Goal: Task Accomplishment & Management: Complete application form

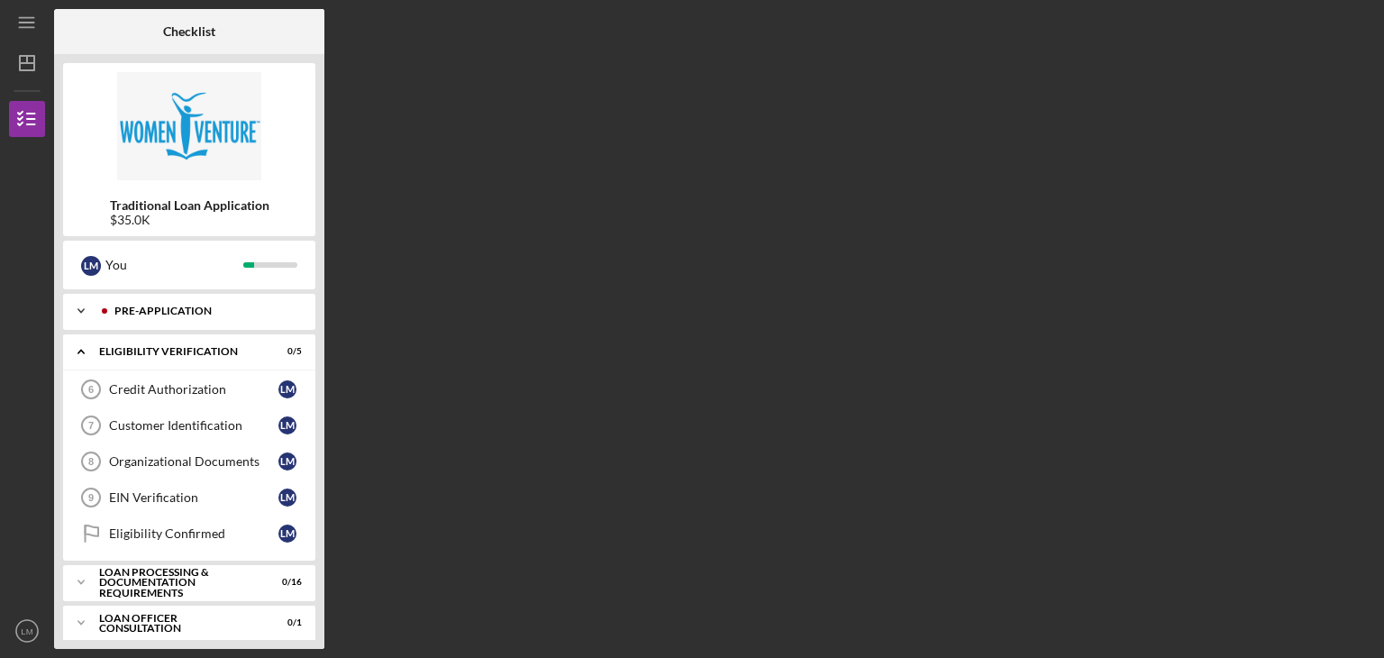
click at [81, 309] on icon "Icon/Expander" at bounding box center [81, 311] width 36 height 36
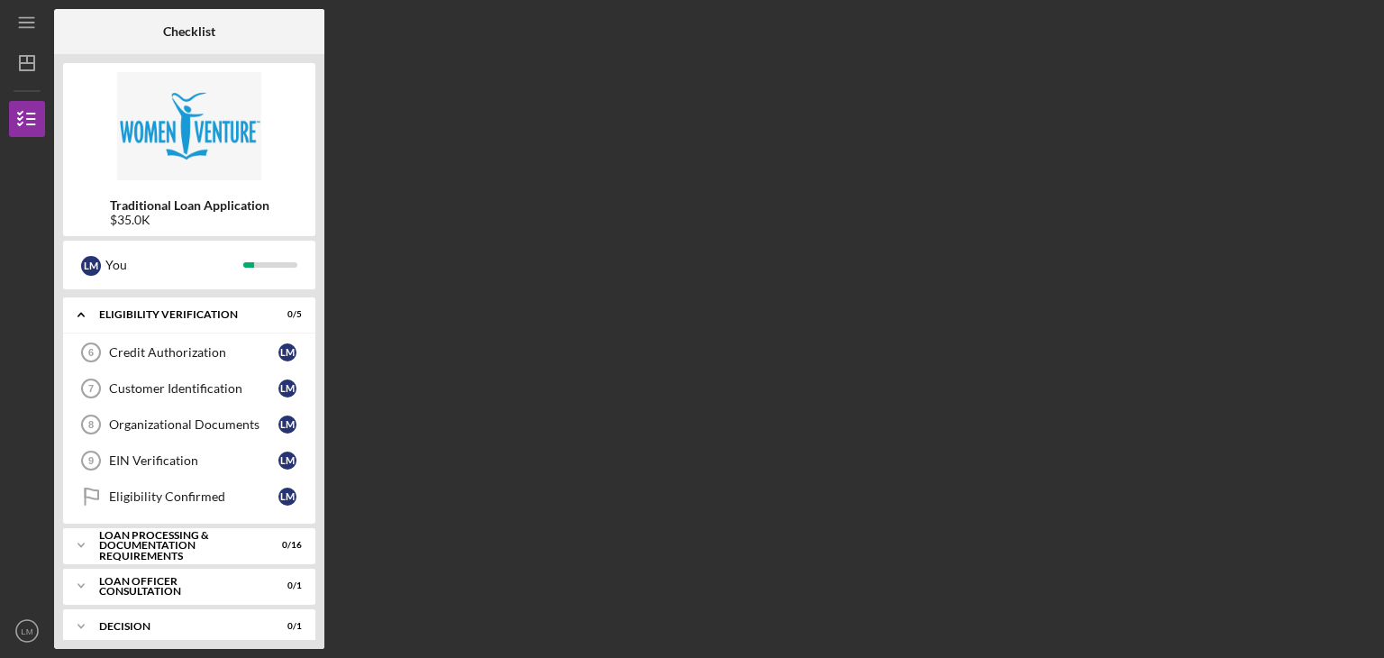
scroll to position [270, 0]
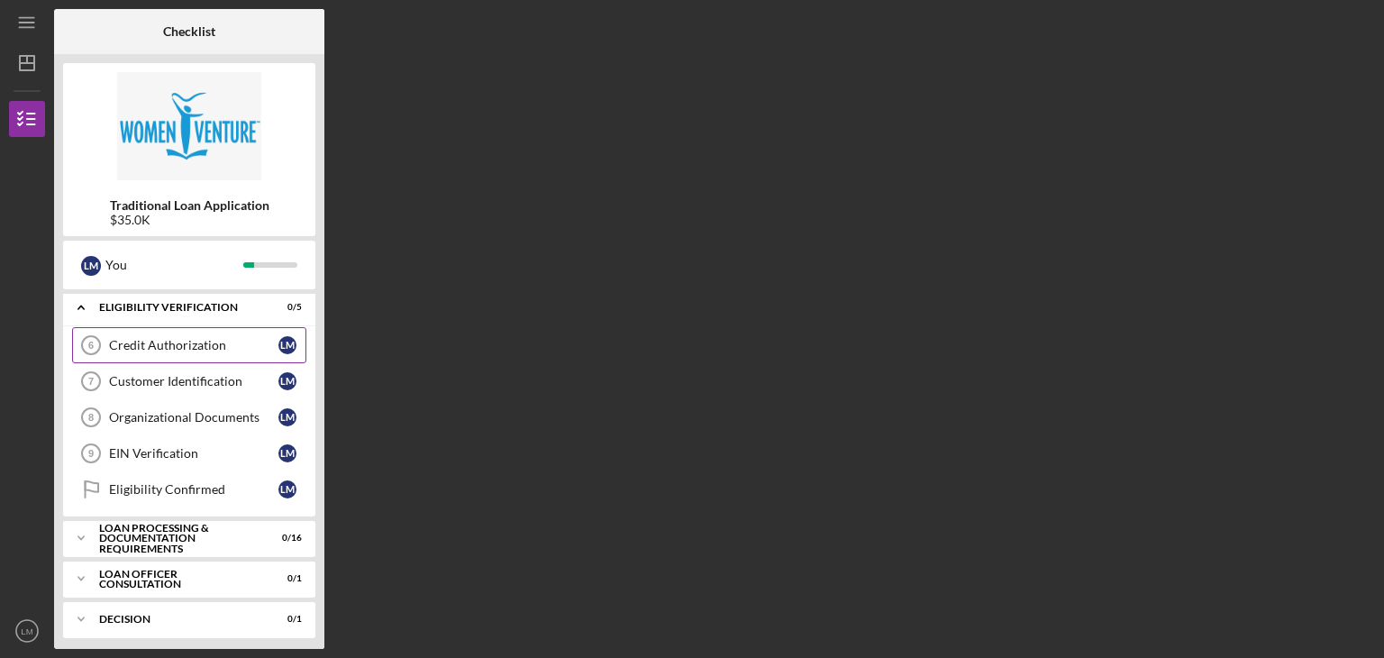
click at [199, 341] on div "Credit Authorization" at bounding box center [193, 345] width 169 height 14
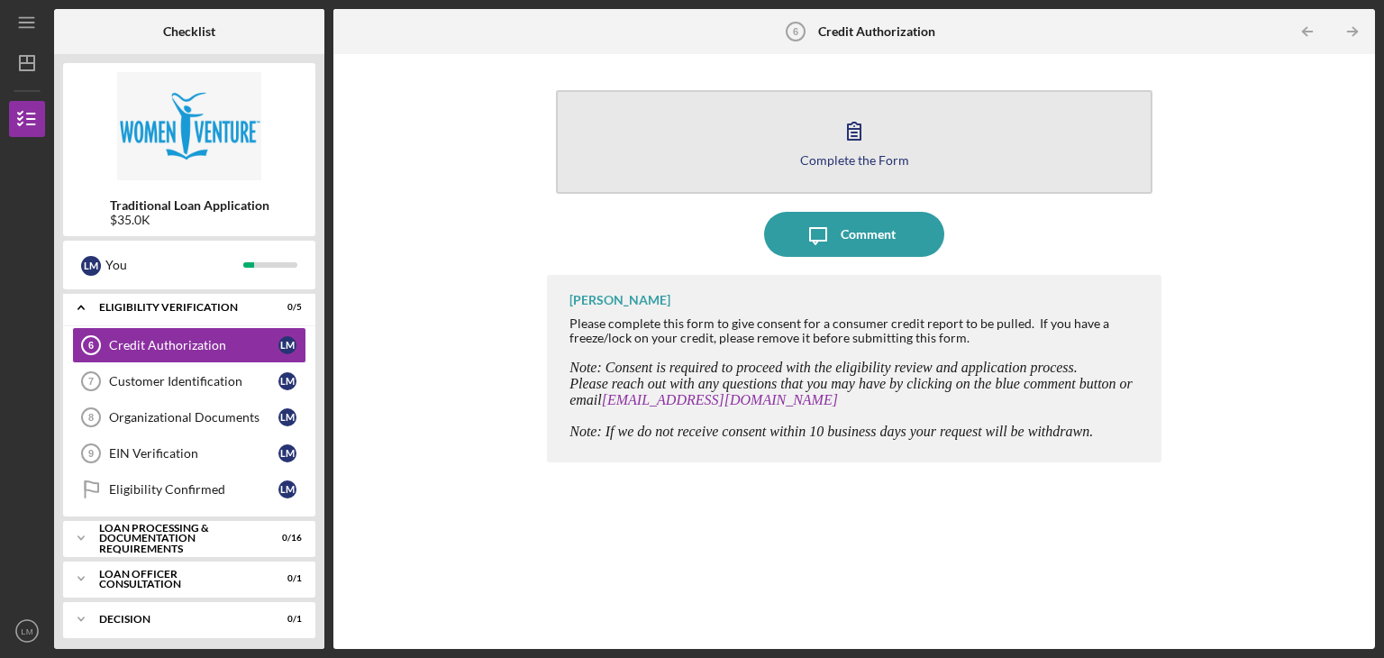
click at [850, 149] on icon "button" at bounding box center [853, 130] width 45 height 45
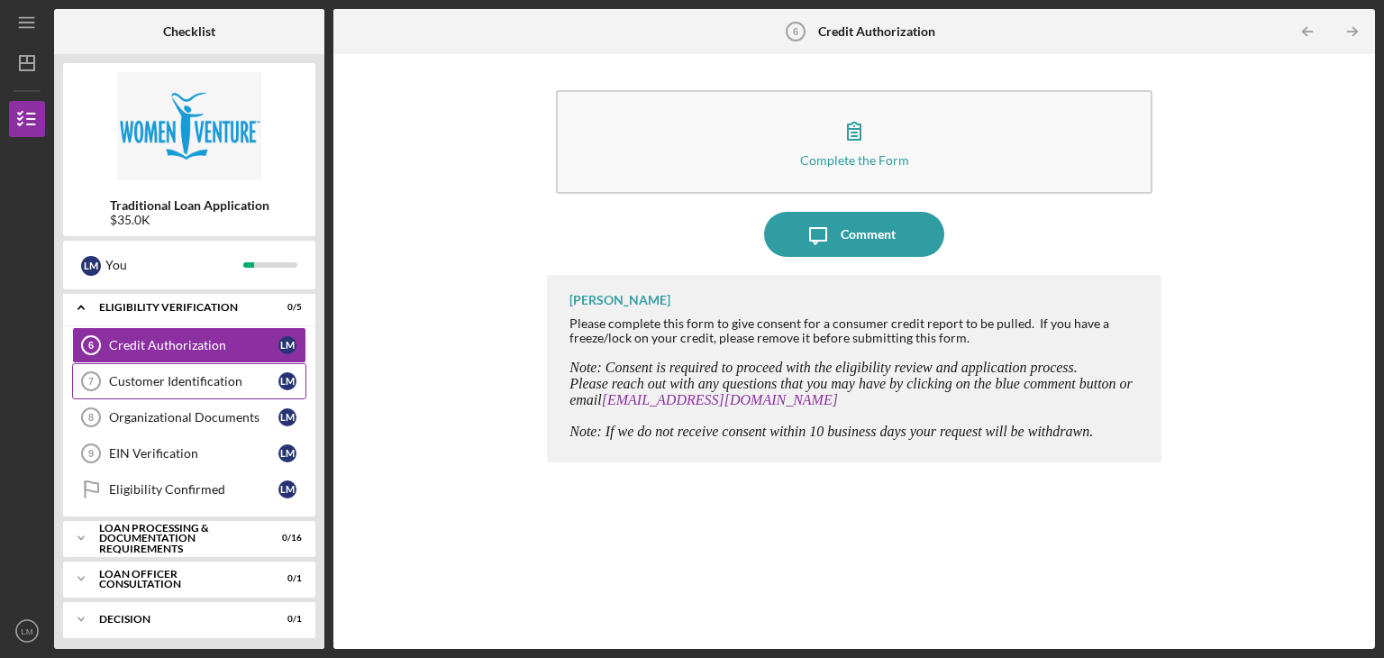
click at [142, 377] on div "Customer Identification" at bounding box center [193, 381] width 169 height 14
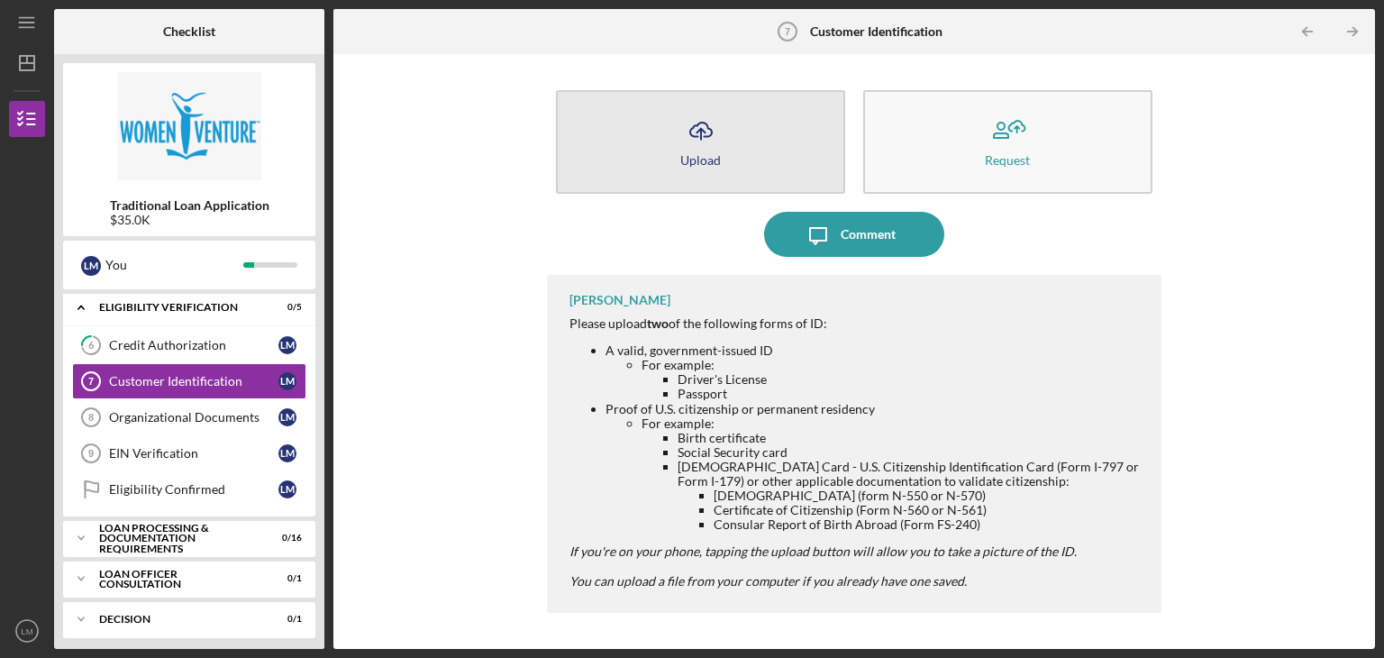
click at [724, 136] on button "Icon/Upload Upload" at bounding box center [700, 142] width 289 height 104
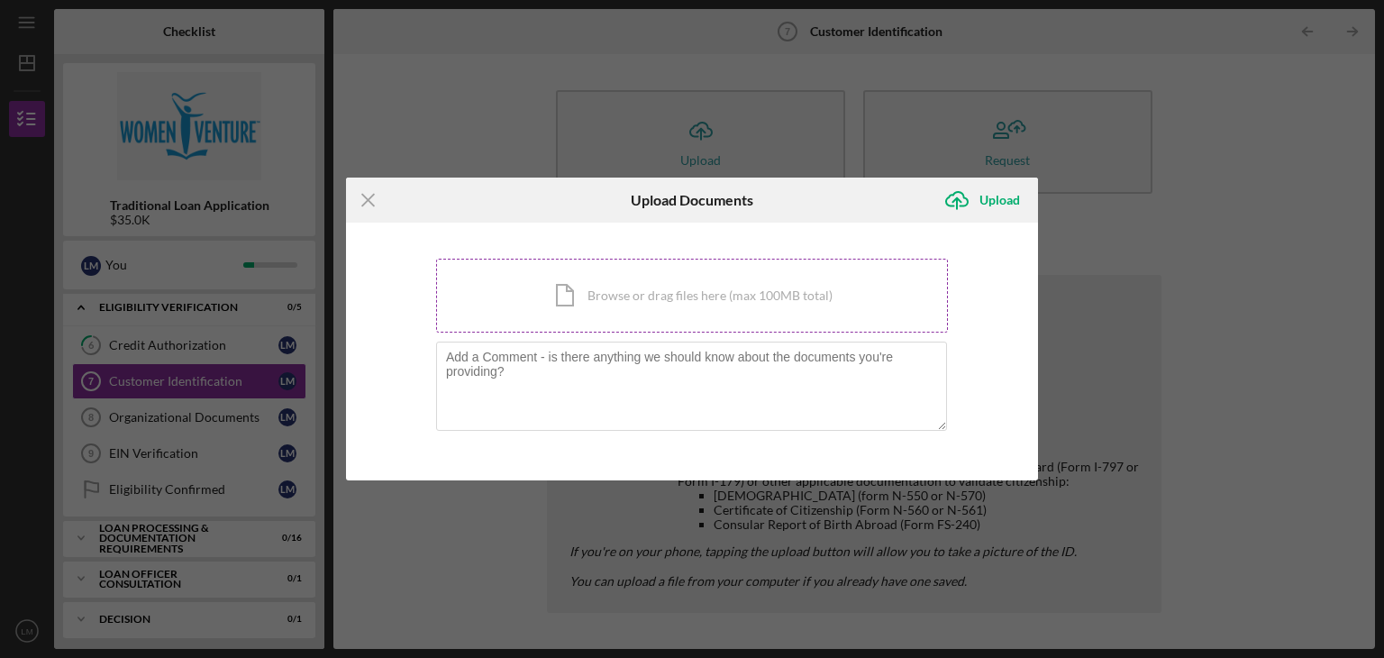
click at [648, 282] on div "Icon/Document Browse or drag files here (max 100MB total) Tap to choose files o…" at bounding box center [692, 296] width 512 height 74
click at [595, 303] on div "Icon/Document Browse or drag files here (max 100MB total) Tap to choose files o…" at bounding box center [692, 296] width 512 height 74
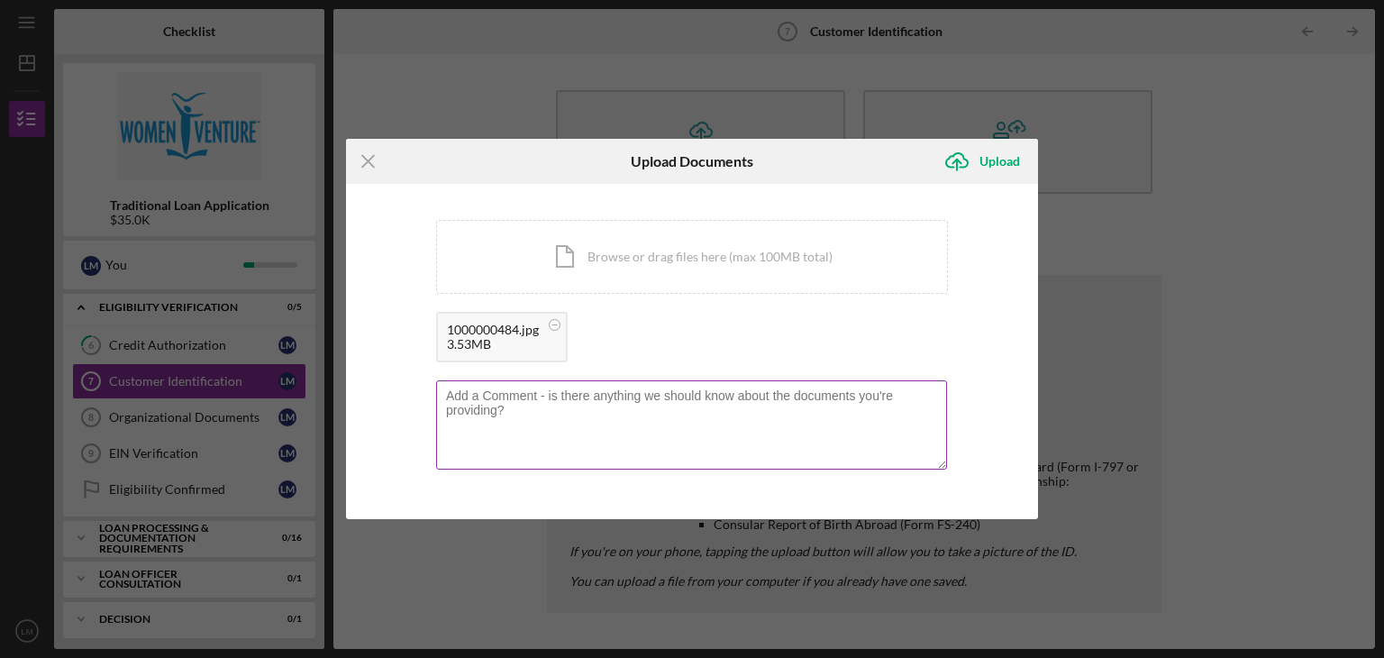
click at [458, 390] on textarea at bounding box center [691, 424] width 511 height 88
type textarea "Drivers license"
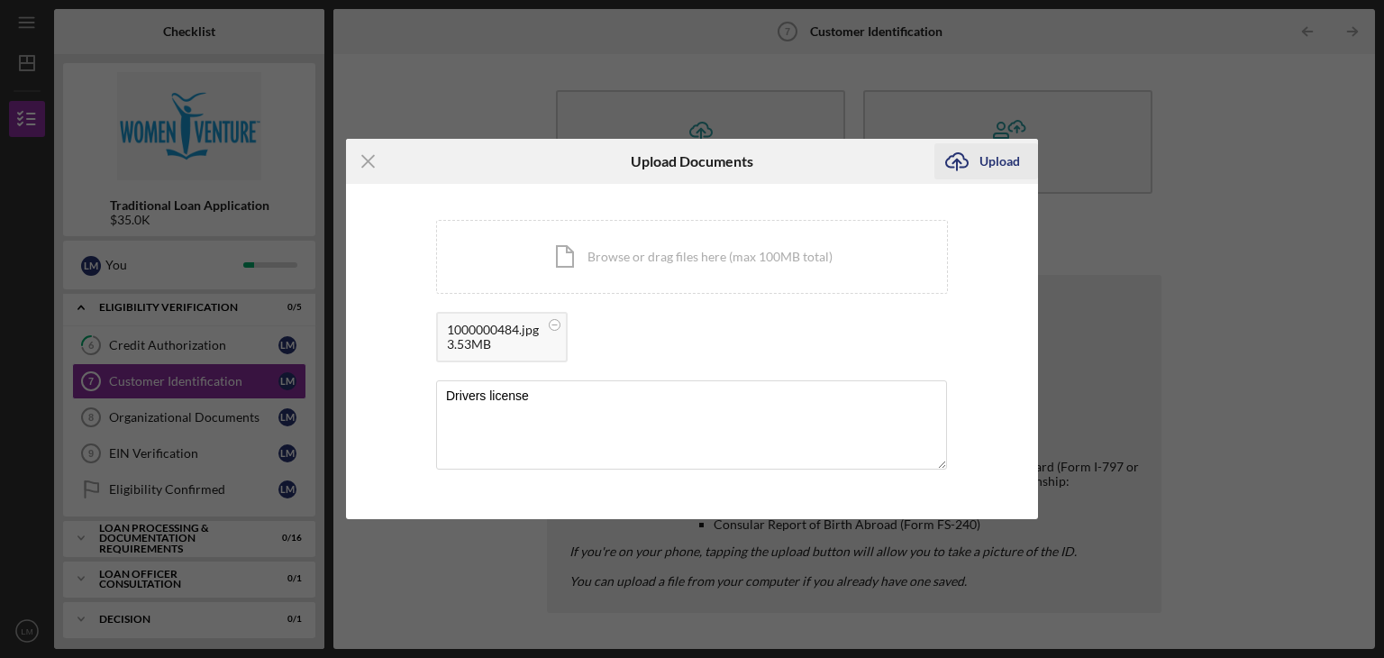
click at [1004, 160] on div "Upload" at bounding box center [999, 161] width 41 height 36
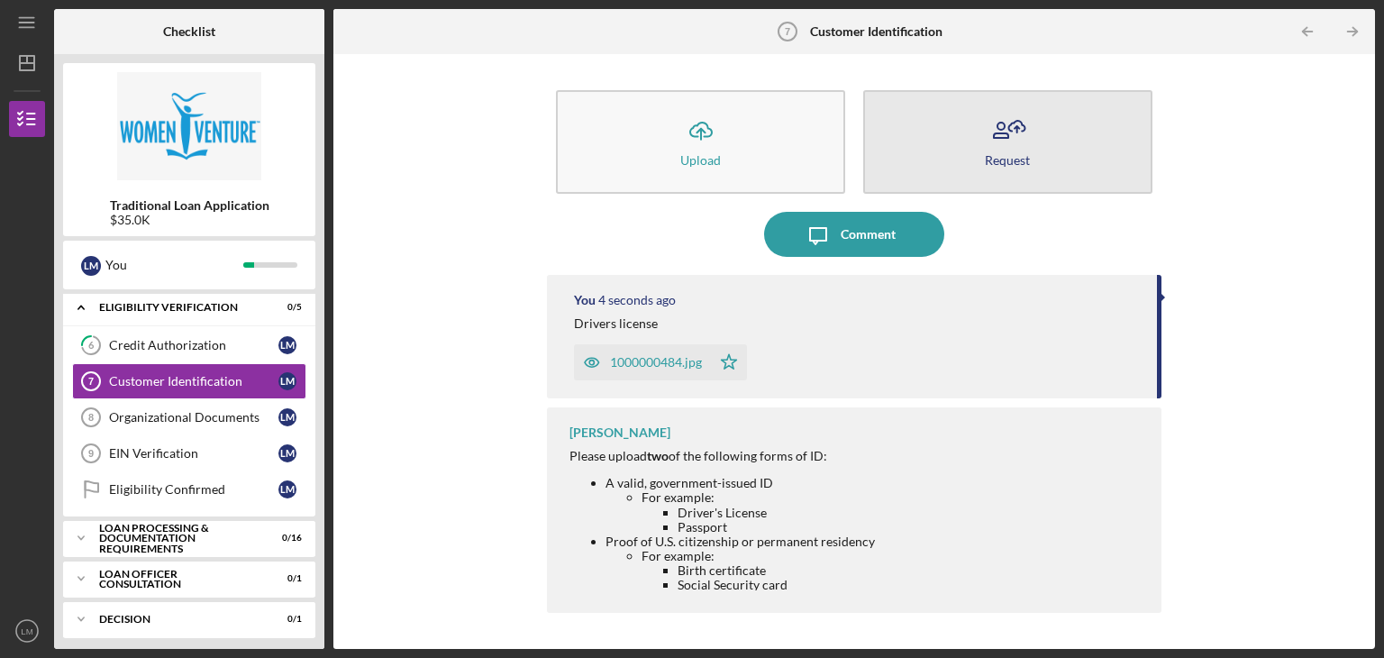
click at [1016, 147] on icon "button" at bounding box center [1007, 130] width 45 height 45
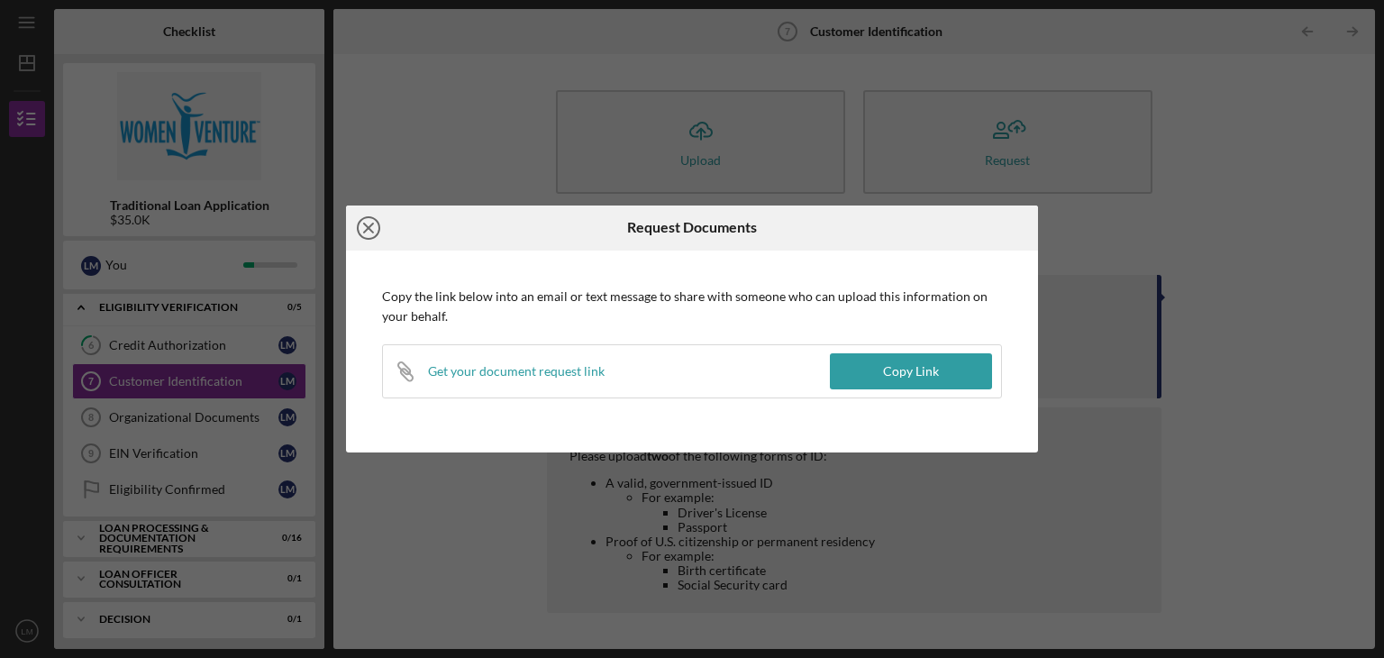
click at [365, 234] on icon "Icon/Close" at bounding box center [368, 227] width 45 height 45
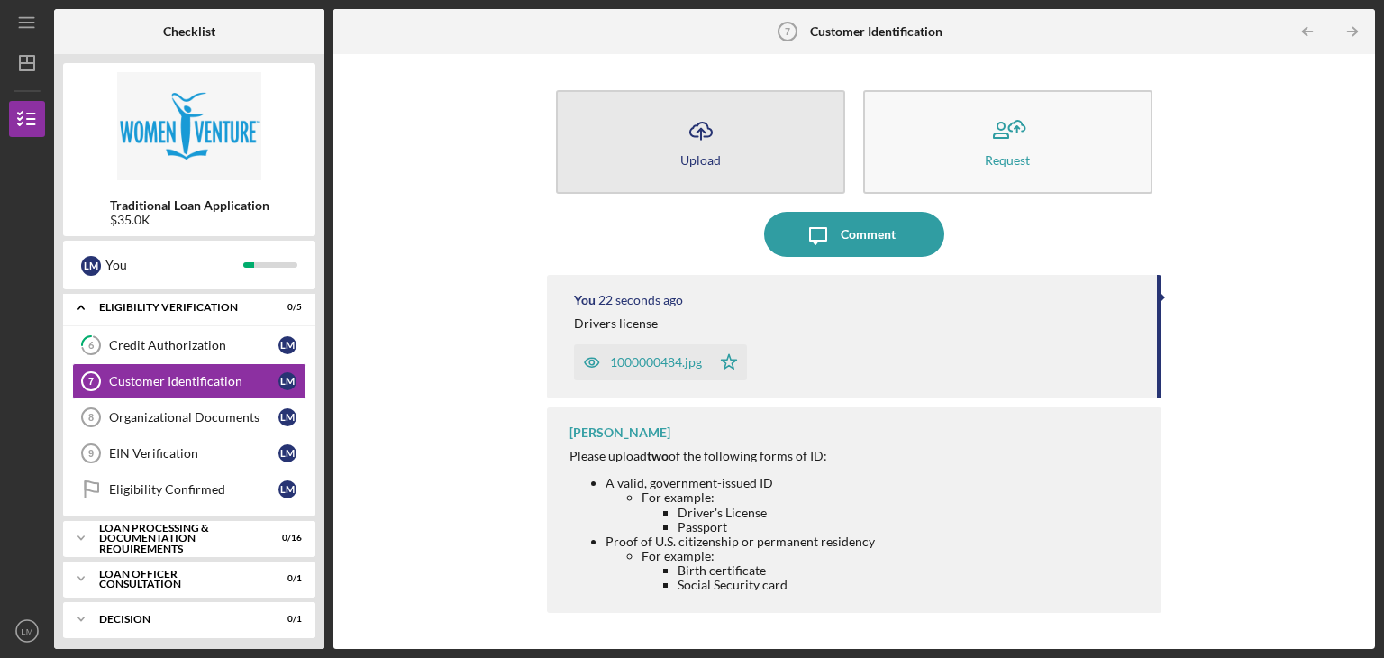
click at [688, 119] on icon "Icon/Upload" at bounding box center [700, 130] width 45 height 45
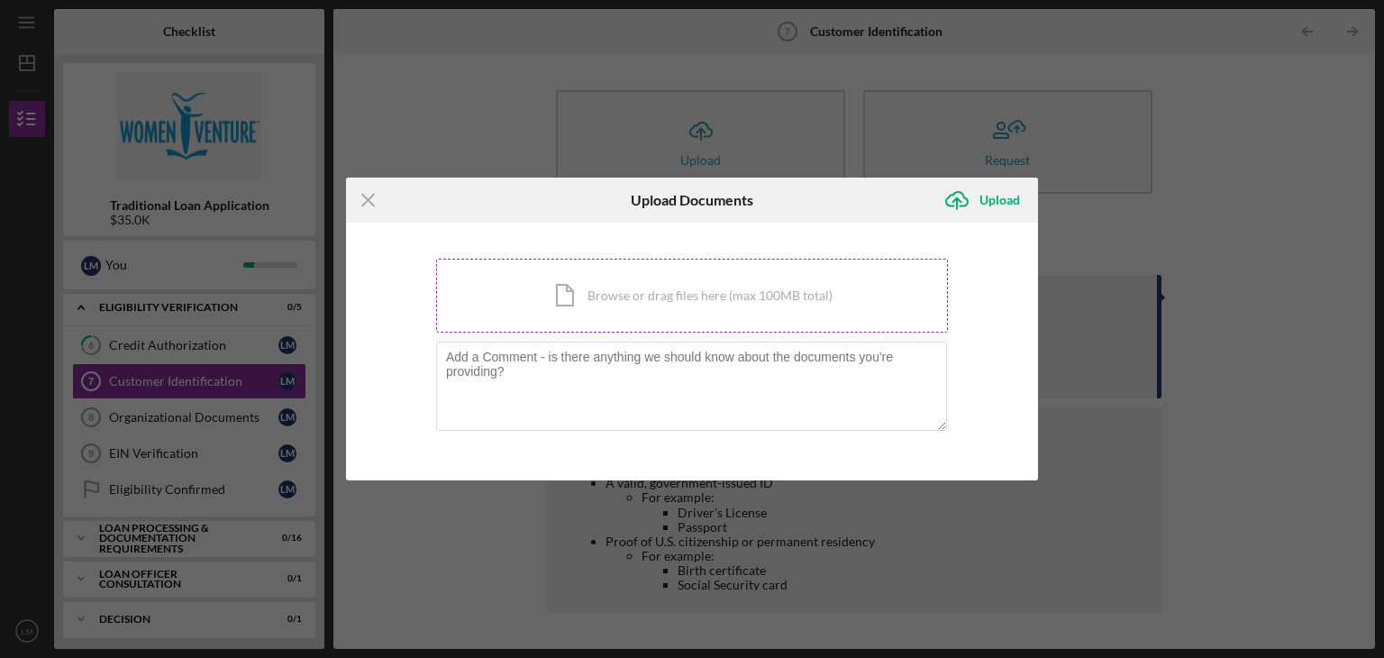
click at [615, 299] on div "Icon/Document Browse or drag files here (max 100MB total) Tap to choose files o…" at bounding box center [692, 296] width 512 height 74
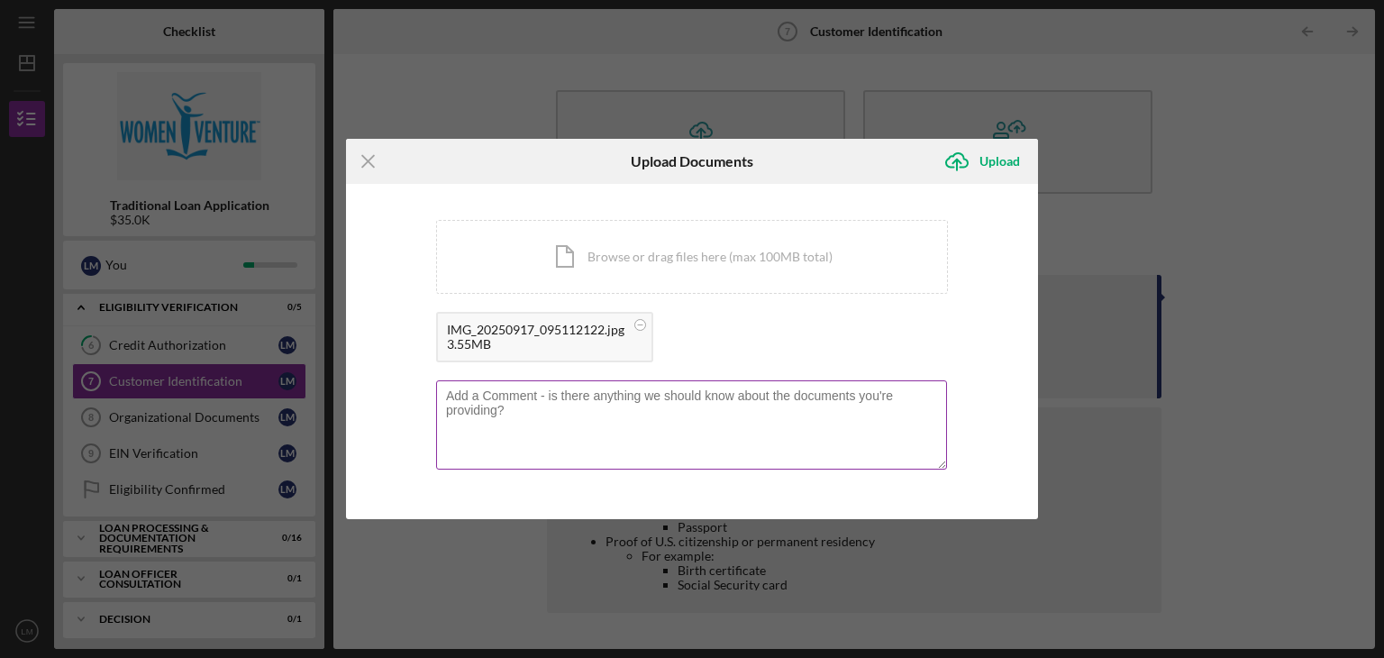
click at [486, 393] on textarea at bounding box center [691, 424] width 511 height 88
type textarea "Birth certificate"
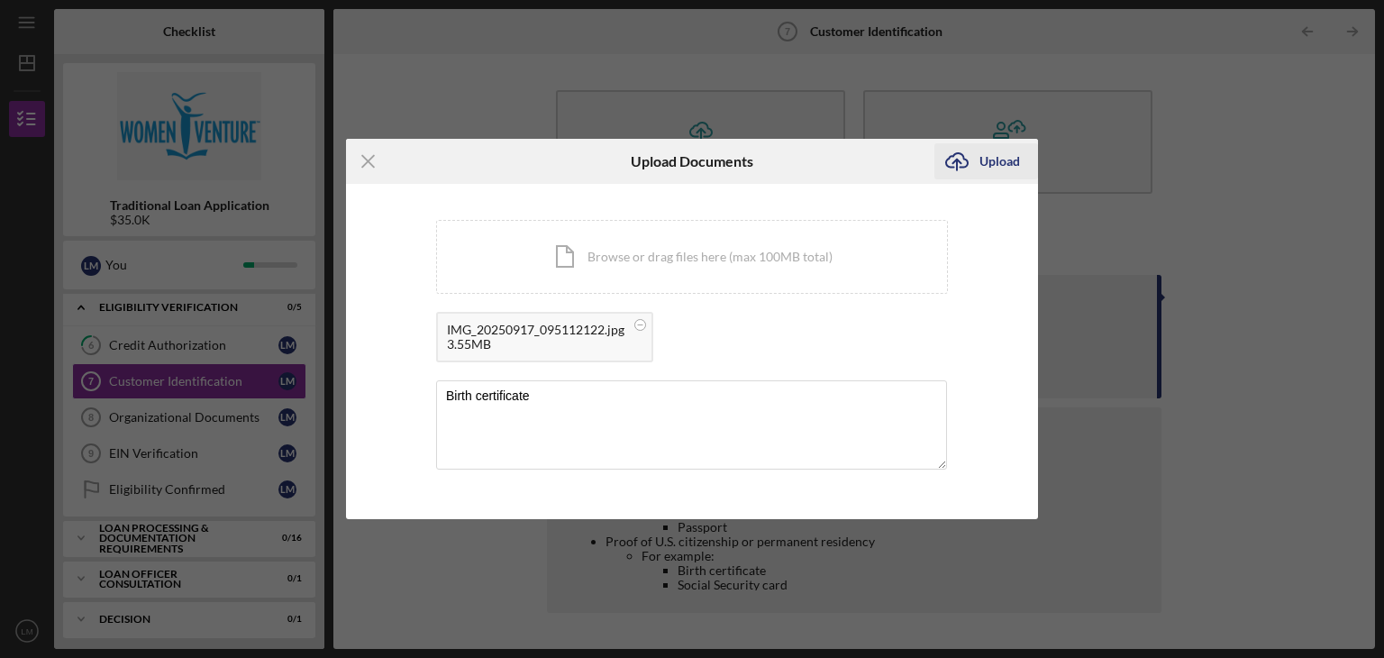
click at [986, 158] on div "Upload" at bounding box center [999, 161] width 41 height 36
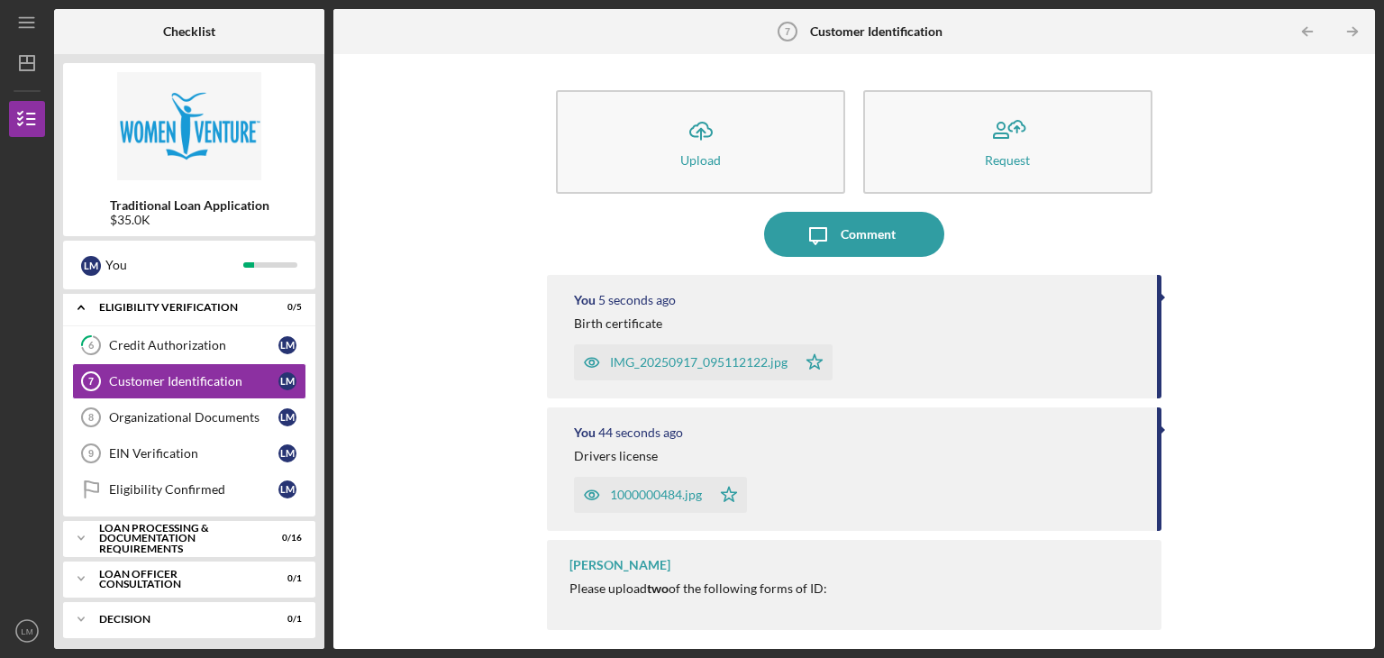
click at [837, 595] on div "Please upload two of the following forms of ID:" at bounding box center [856, 588] width 574 height 14
click at [395, 548] on div "Icon/Upload Upload Request Icon/Message Comment You 13 seconds ago Birth certif…" at bounding box center [853, 351] width 1023 height 577
click at [760, 570] on div "[PERSON_NAME] Please upload two of the following forms of ID: A valid, governme…" at bounding box center [854, 585] width 614 height 90
click at [1356, 32] on line "button" at bounding box center [1352, 32] width 9 height 0
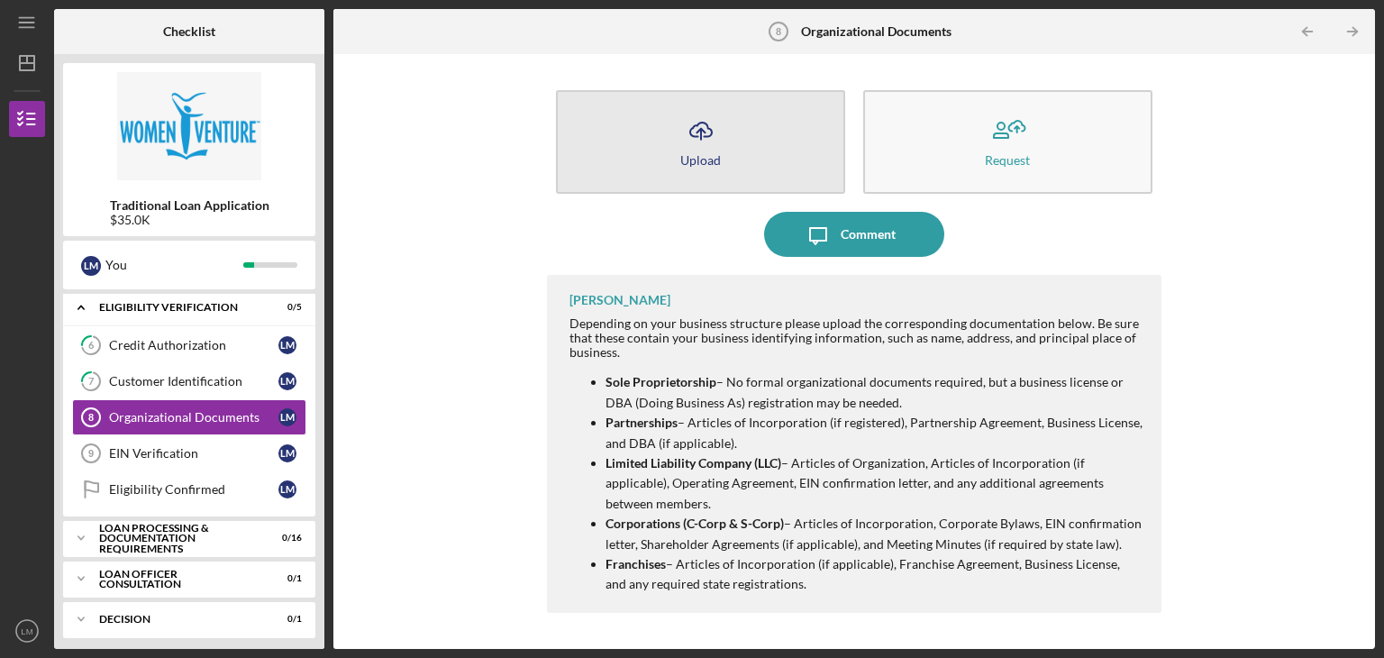
click at [697, 114] on icon "Icon/Upload" at bounding box center [700, 130] width 45 height 45
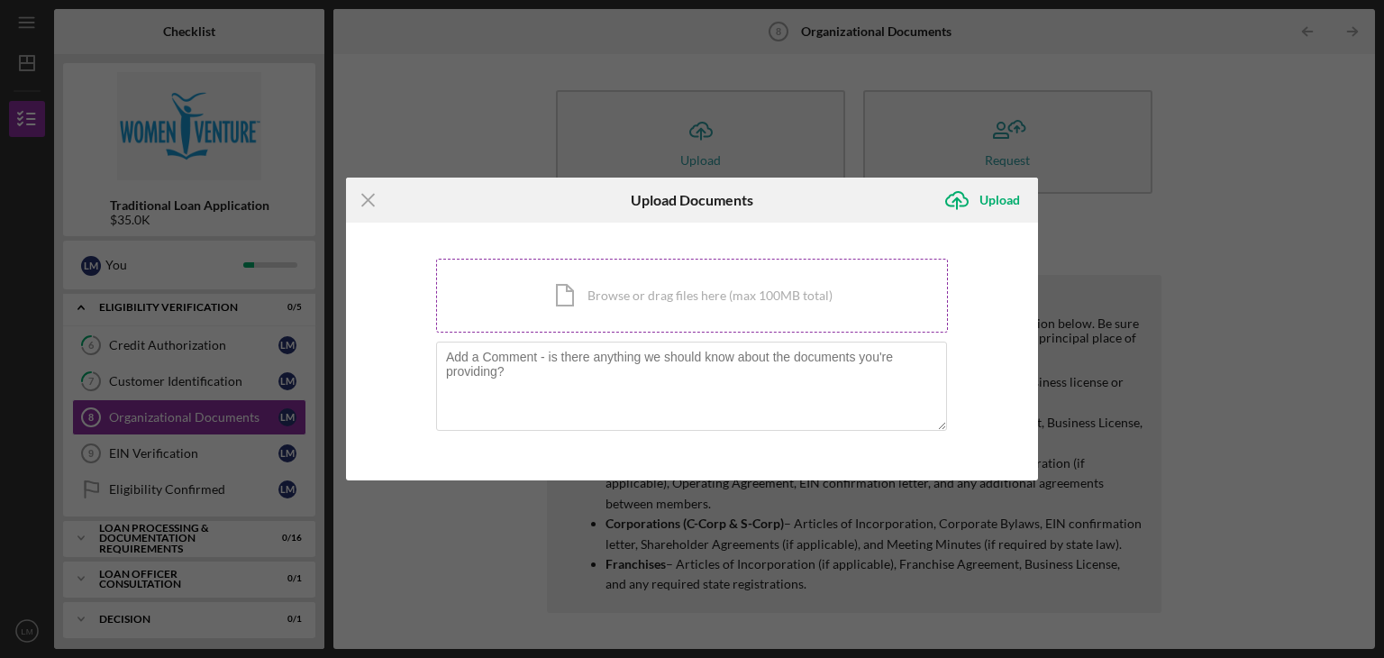
click at [671, 291] on div "Icon/Document Browse or drag files here (max 100MB total) Tap to choose files o…" at bounding box center [692, 296] width 512 height 74
click at [652, 292] on div "Icon/Document Browse or drag files here (max 100MB total) Tap to choose files o…" at bounding box center [692, 296] width 512 height 74
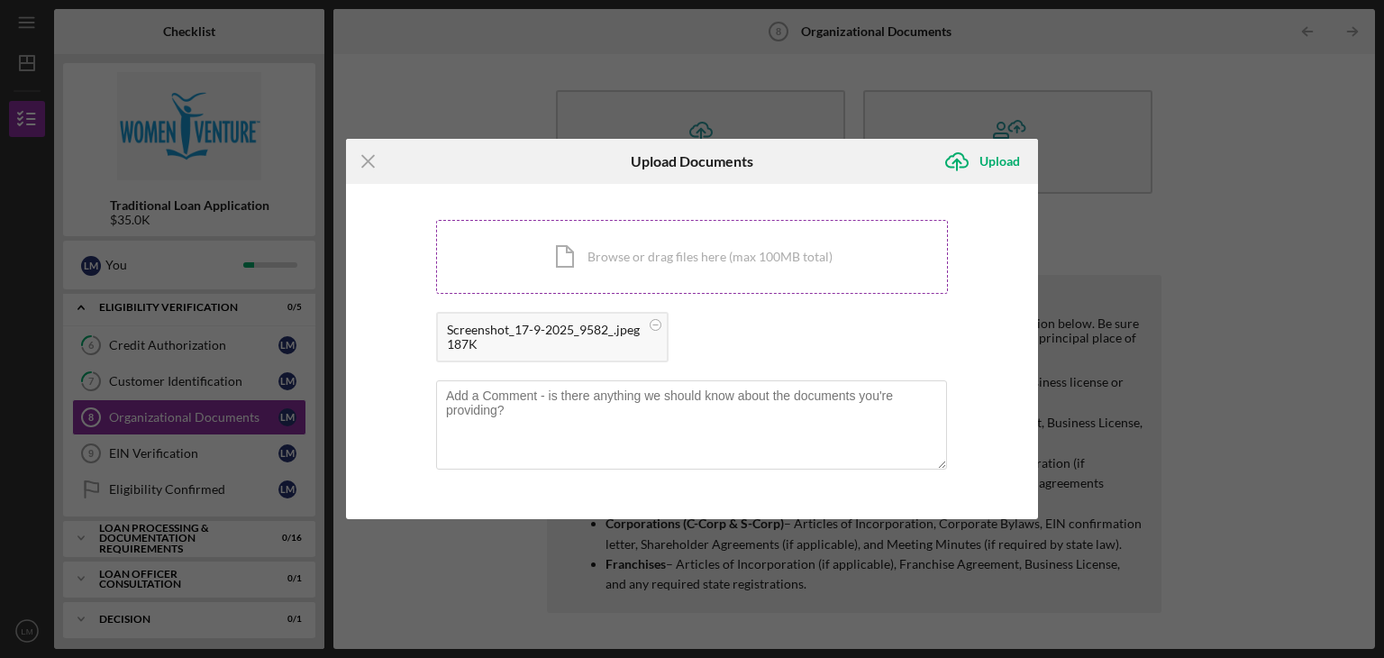
click at [598, 252] on div "Icon/Document Browse or drag files here (max 100MB total) Tap to choose files o…" at bounding box center [692, 257] width 512 height 74
click at [604, 268] on div "Icon/Document Browse or drag files here (max 100MB total) Tap to choose files o…" at bounding box center [692, 257] width 512 height 74
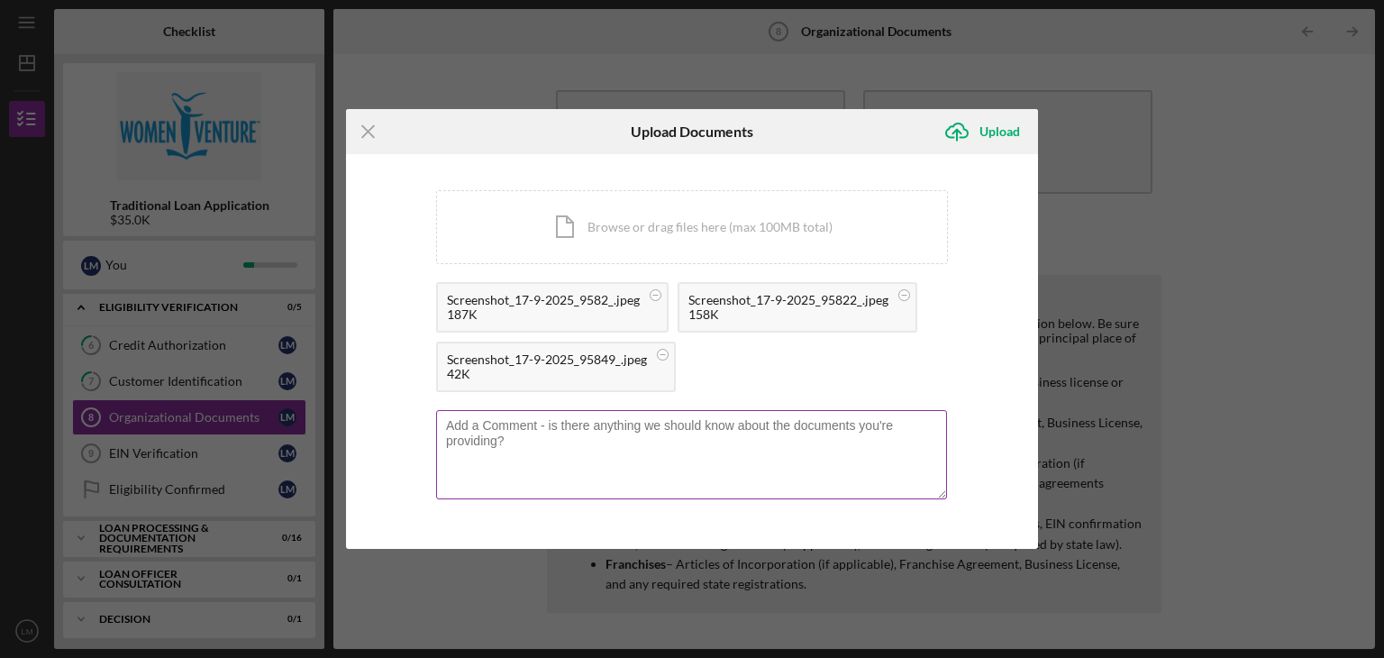
click at [462, 426] on textarea at bounding box center [691, 454] width 511 height 88
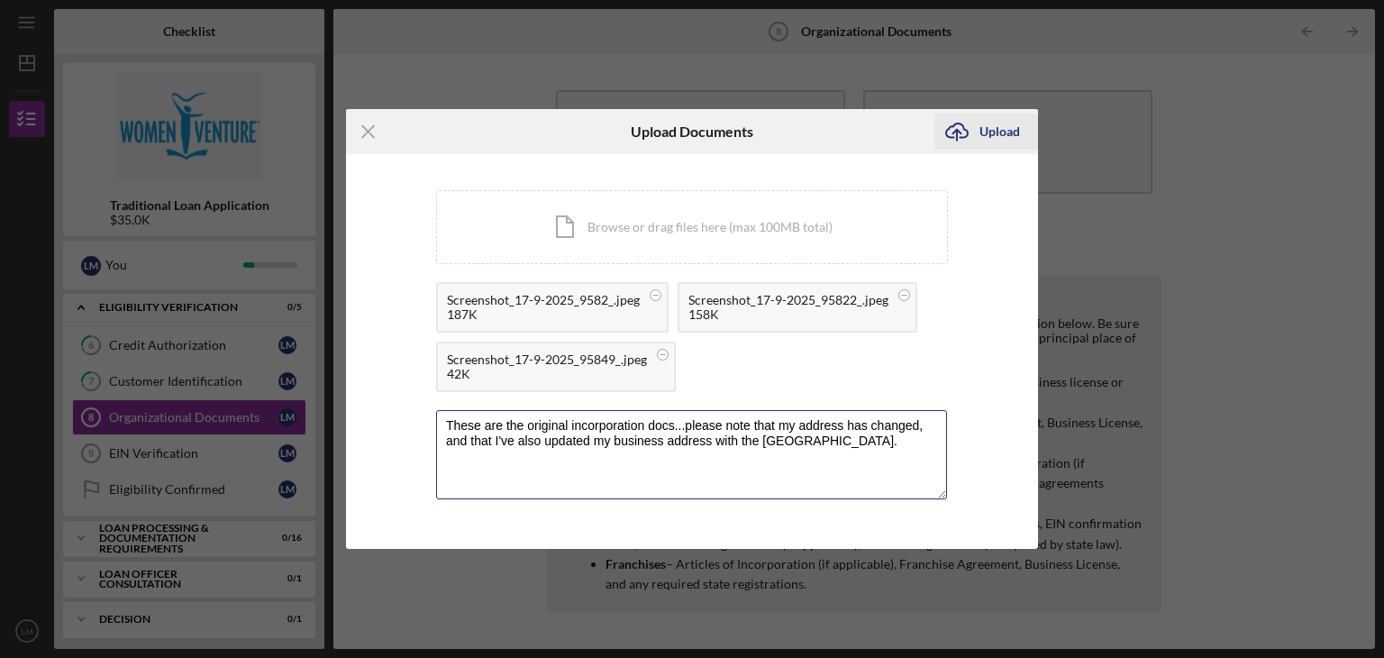
type textarea "These are the original incorporation docs...please note that my address has cha…"
click at [991, 128] on div "Upload" at bounding box center [999, 132] width 41 height 36
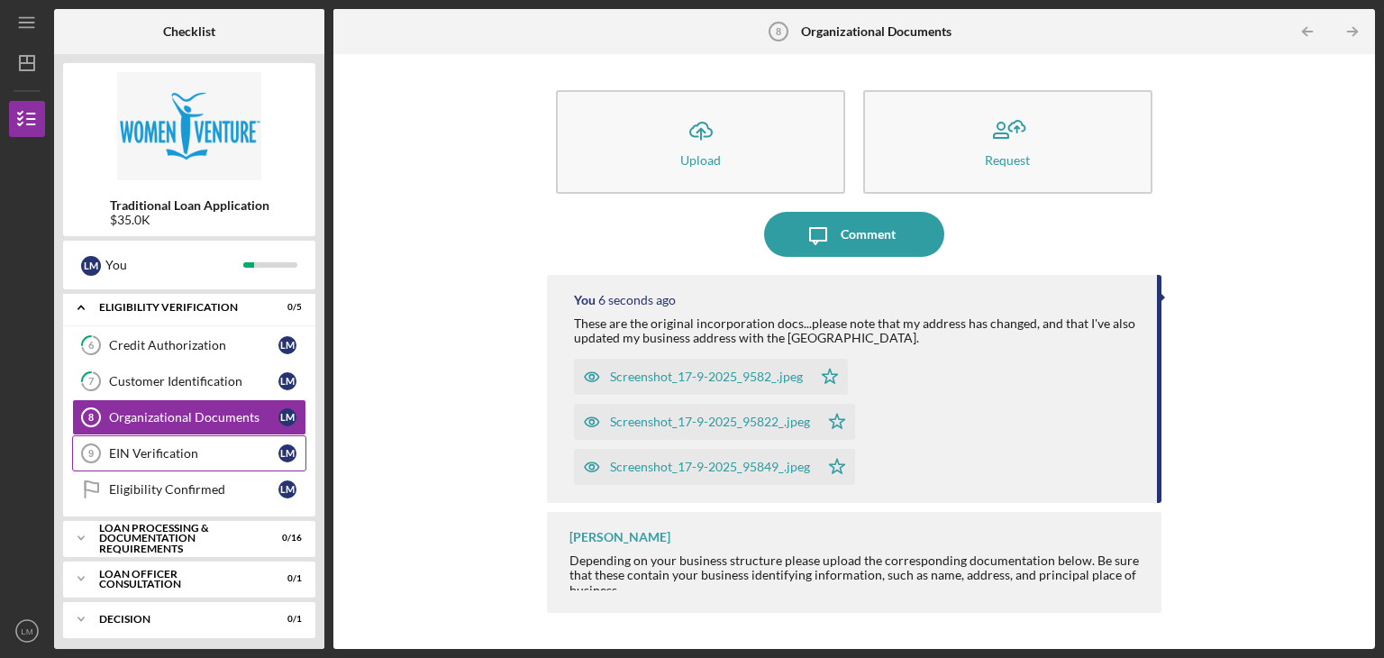
click at [188, 450] on div "EIN Verification" at bounding box center [193, 453] width 169 height 14
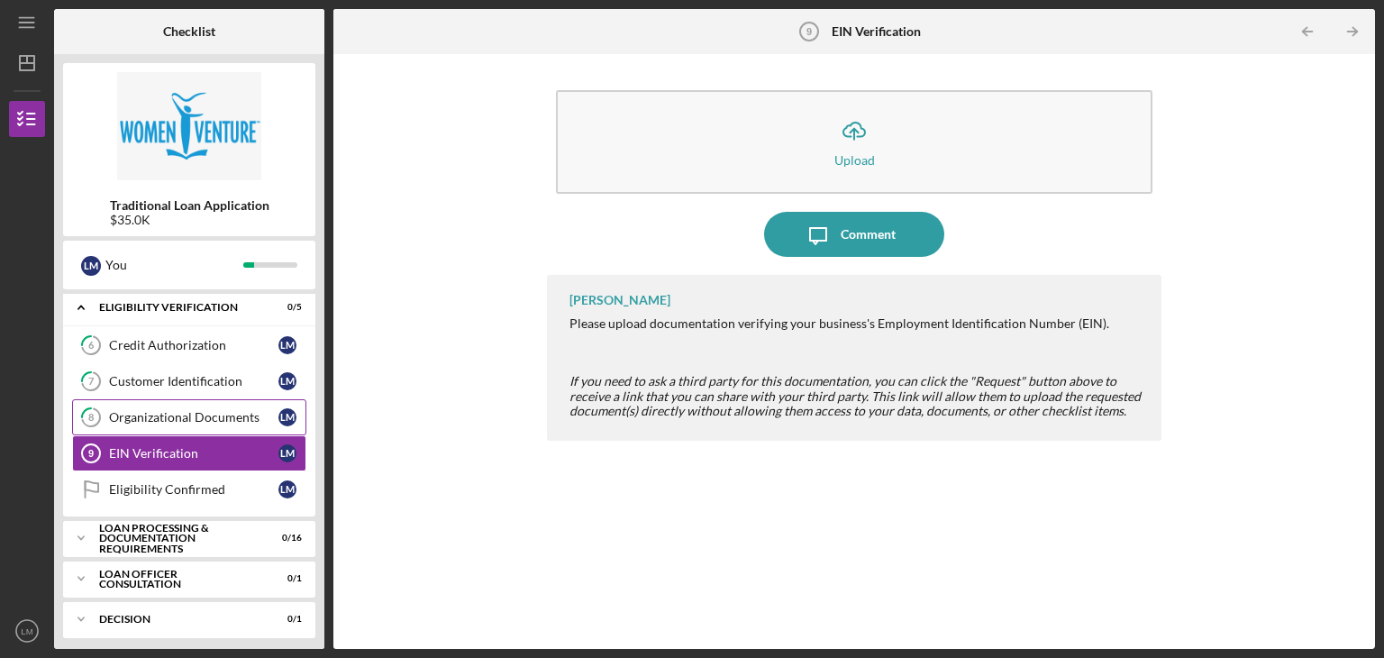
click at [201, 404] on link "8 Organizational Documents [PERSON_NAME]" at bounding box center [189, 417] width 234 height 36
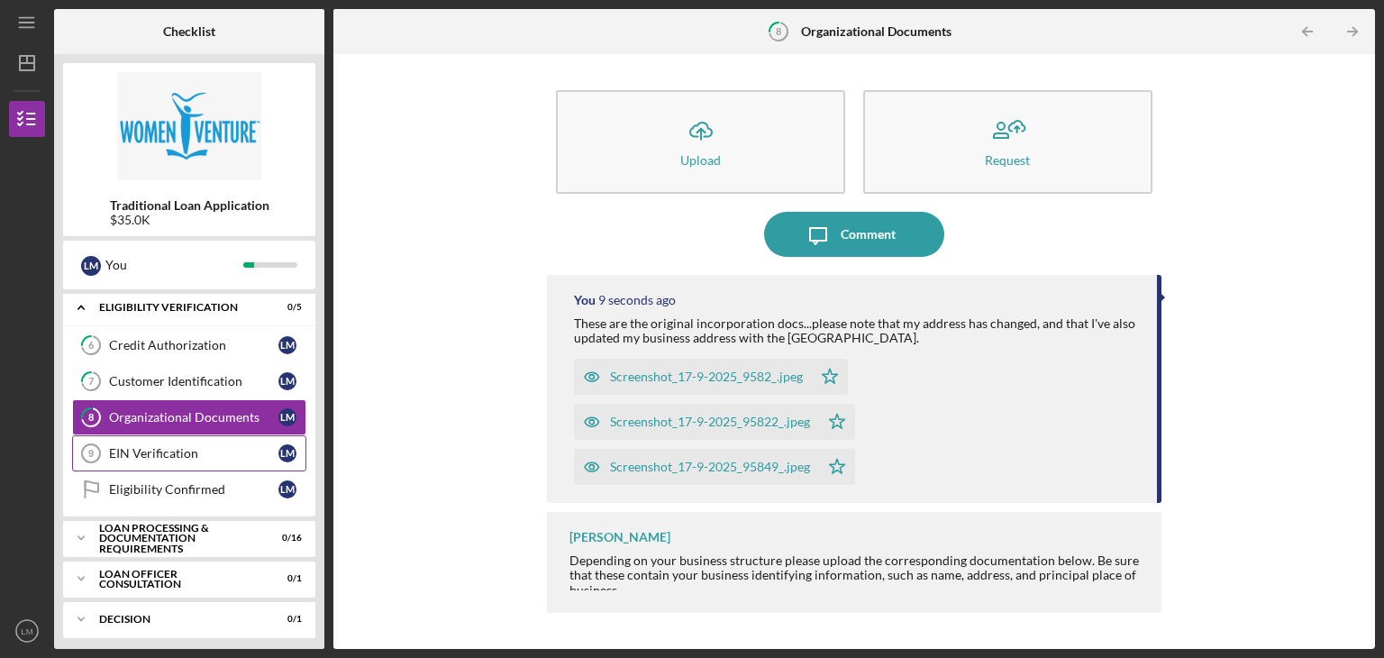
click at [186, 446] on div "EIN Verification" at bounding box center [193, 453] width 169 height 14
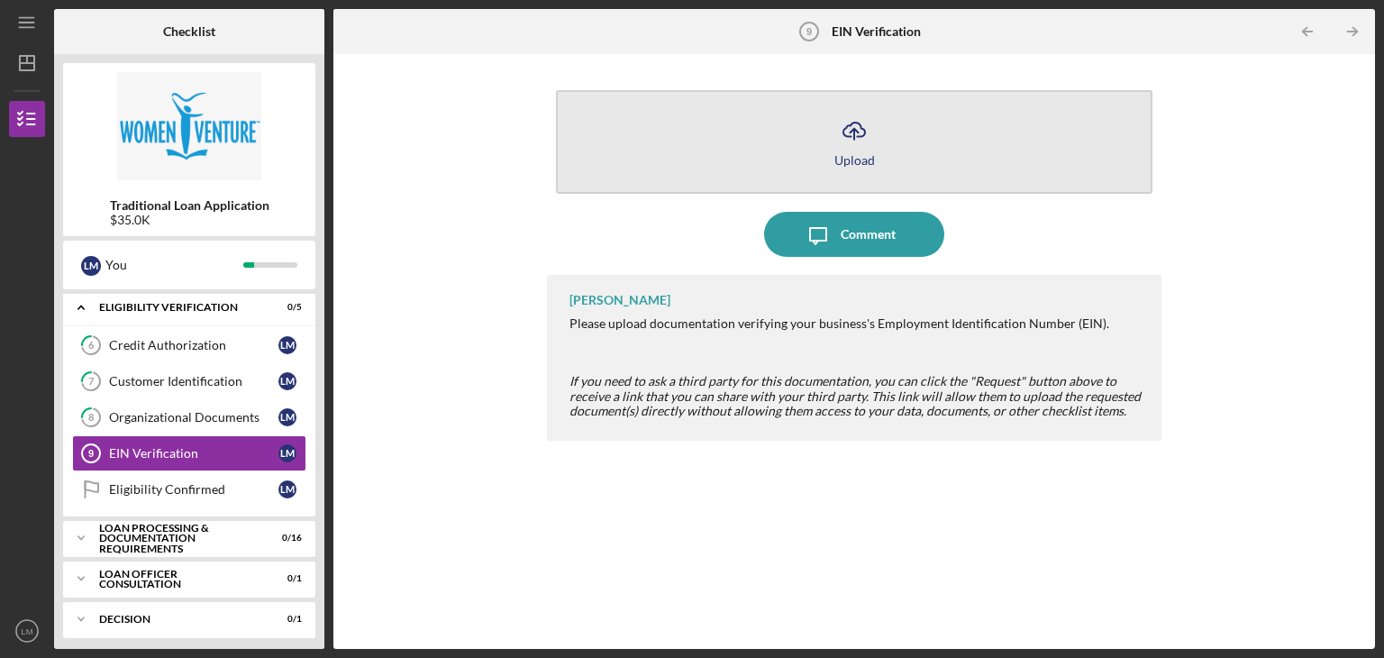
click at [859, 131] on icon "Icon/Upload" at bounding box center [853, 130] width 45 height 45
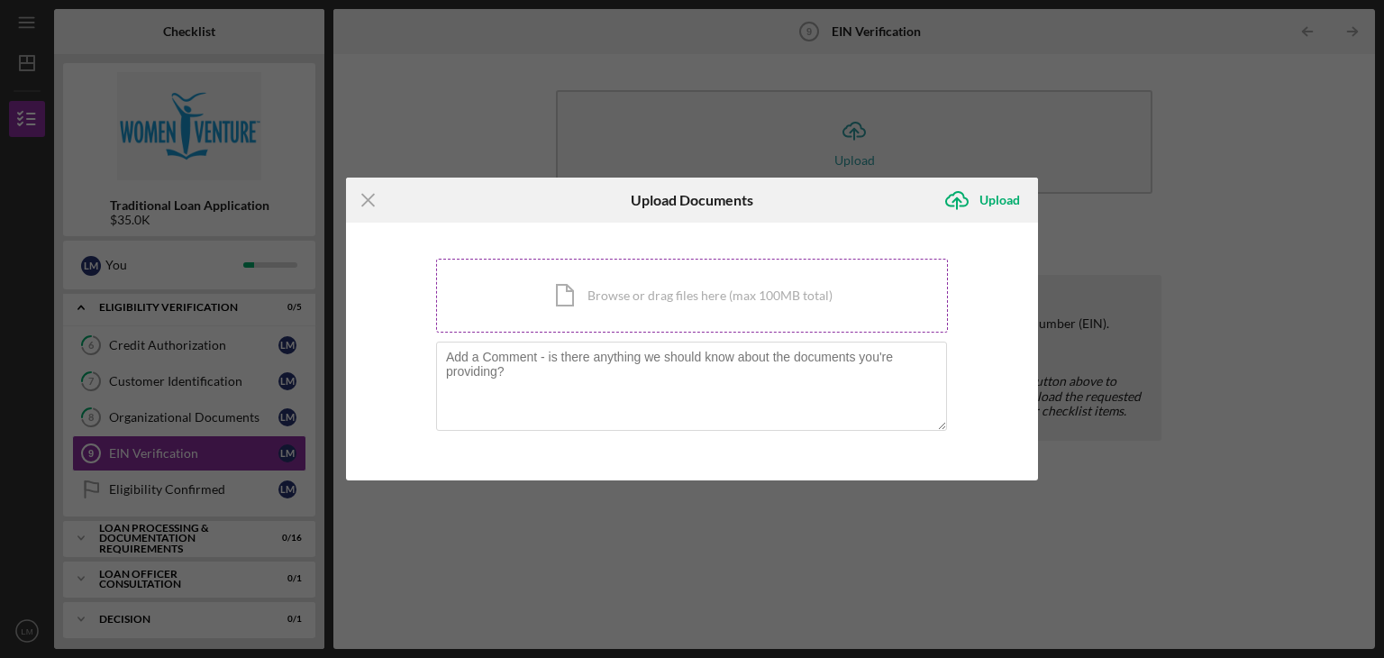
click at [641, 293] on div "Icon/Document Browse or drag files here (max 100MB total) Tap to choose files o…" at bounding box center [692, 296] width 512 height 74
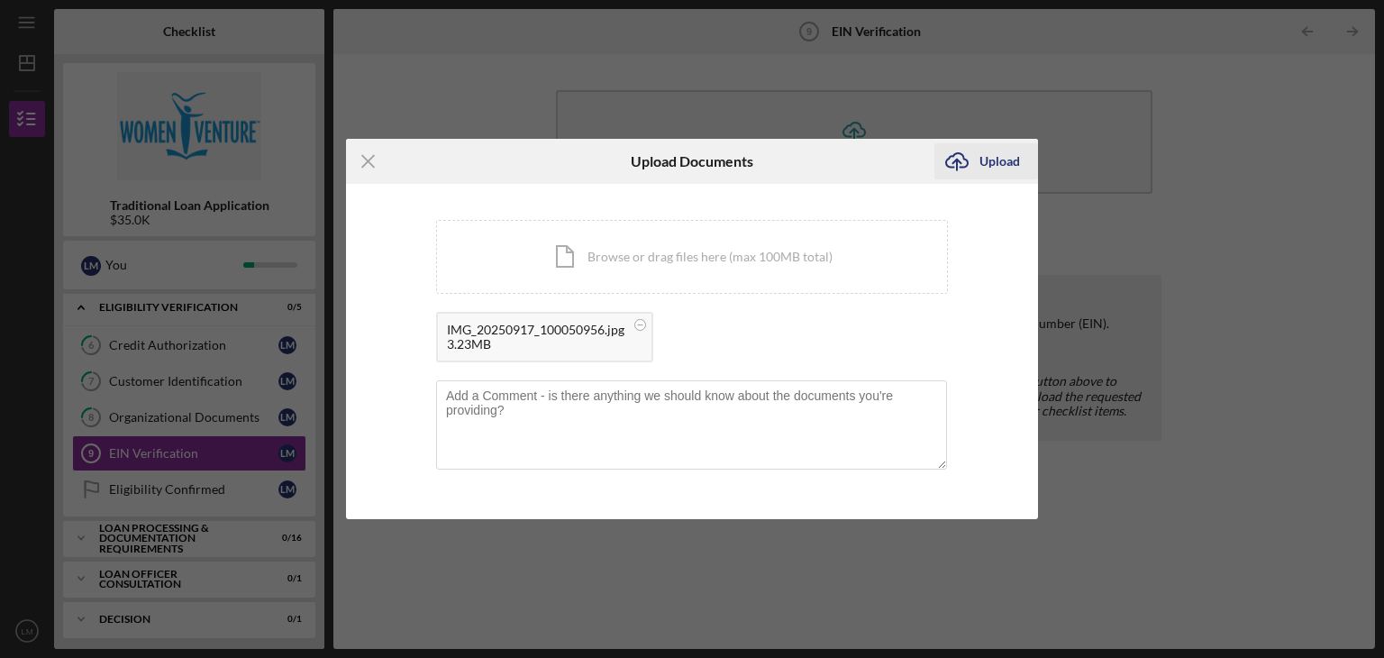
click at [990, 158] on div "Upload" at bounding box center [999, 161] width 41 height 36
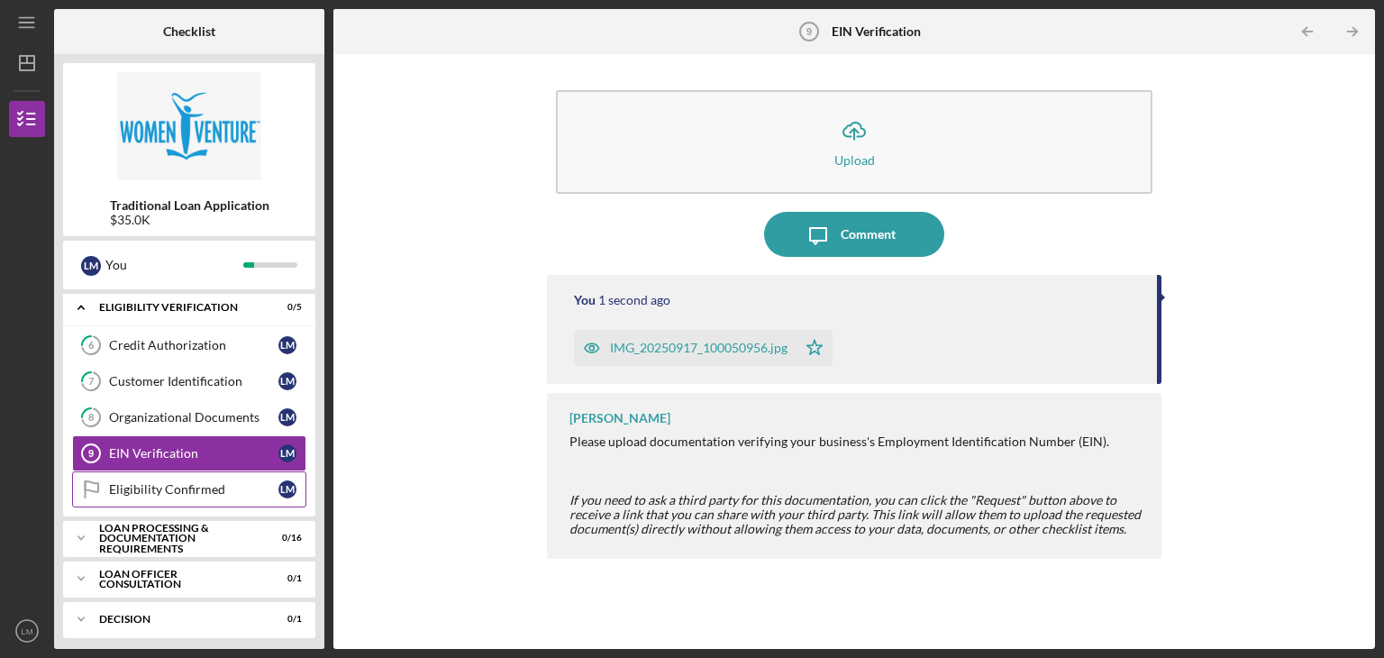
click at [168, 495] on link "Eligibility Confirmed Eligibility Confirmed [PERSON_NAME]" at bounding box center [189, 489] width 234 height 36
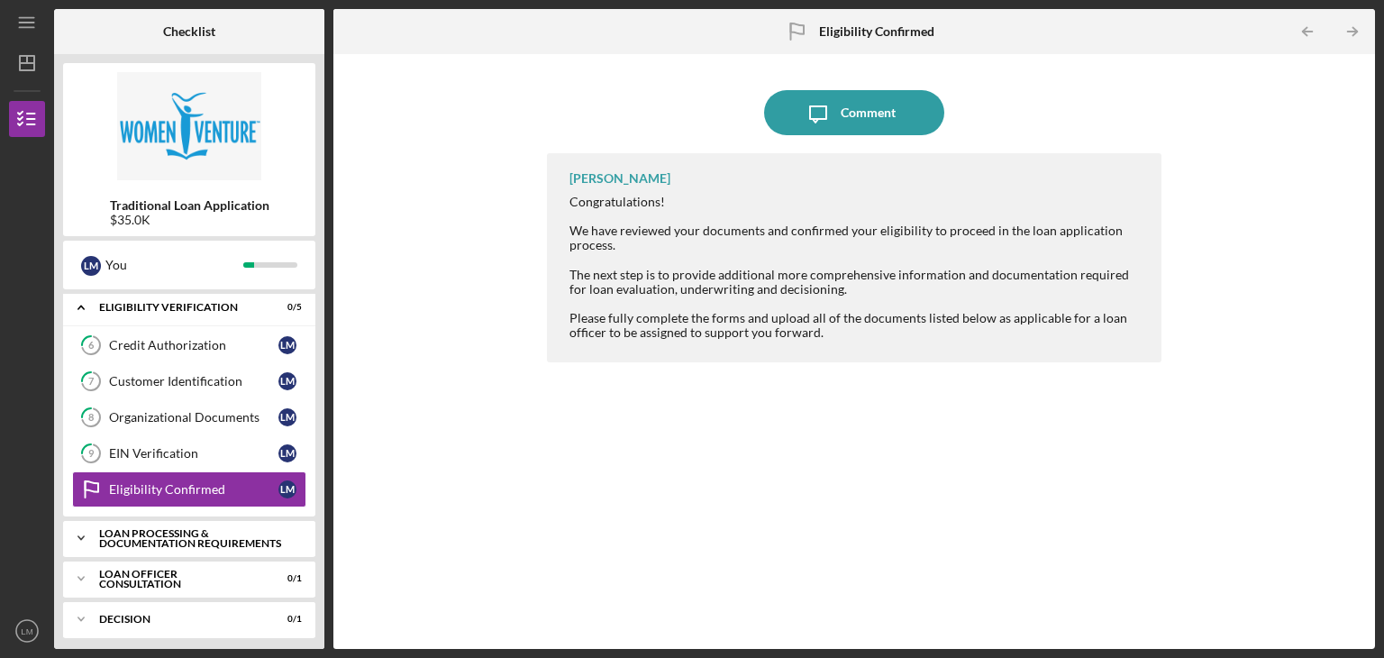
click at [153, 541] on div "Loan Processing & Documentation Requirements" at bounding box center [196, 538] width 194 height 21
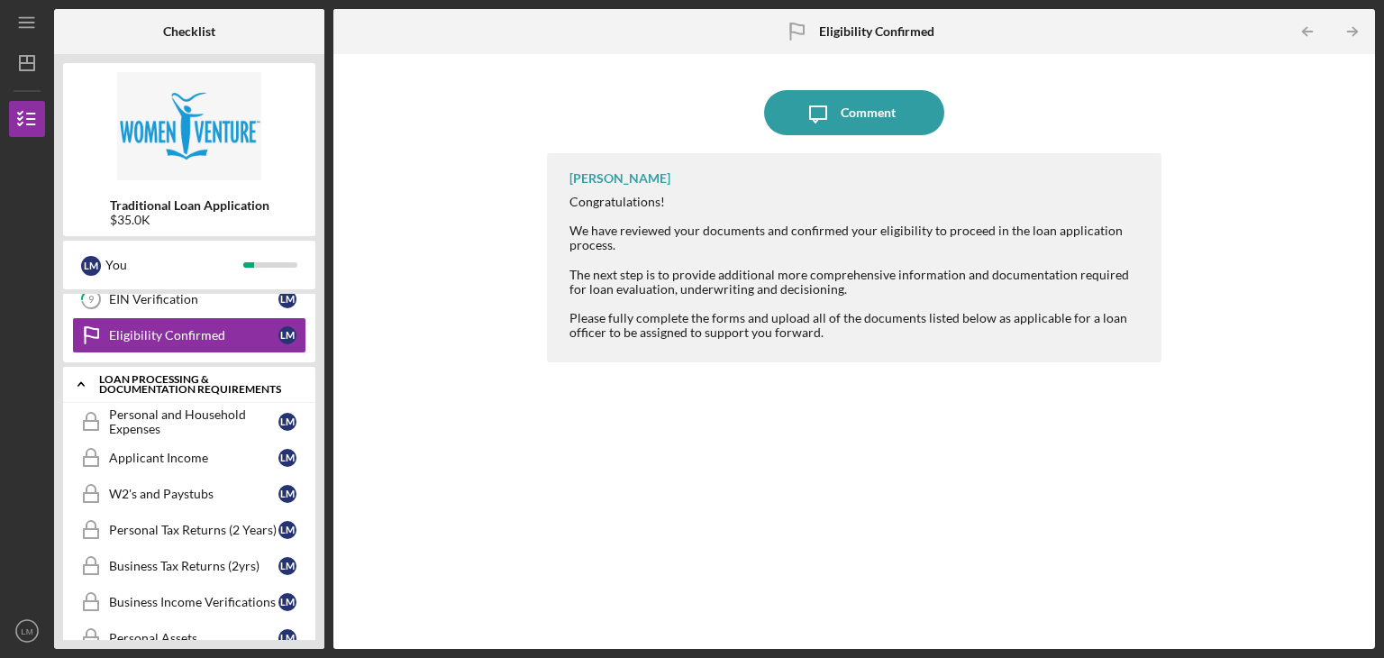
scroll to position [450, 0]
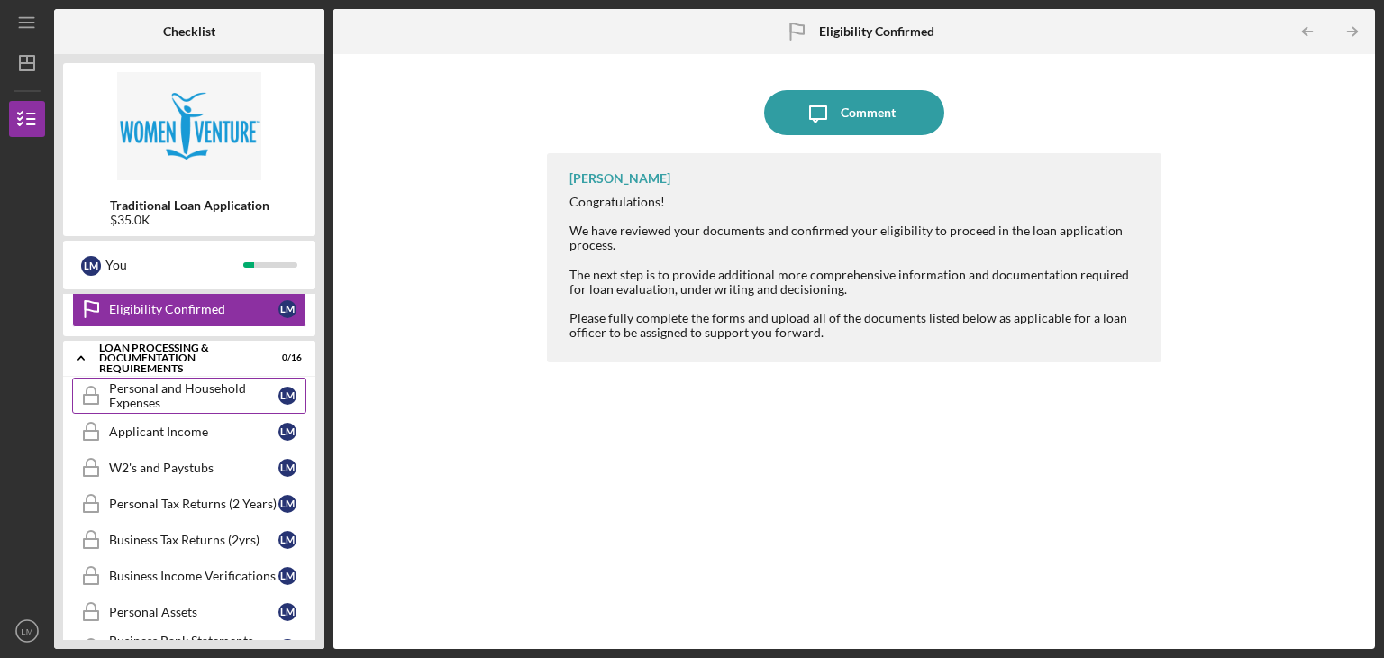
click at [163, 394] on div "Personal and Household Expenses" at bounding box center [193, 395] width 169 height 29
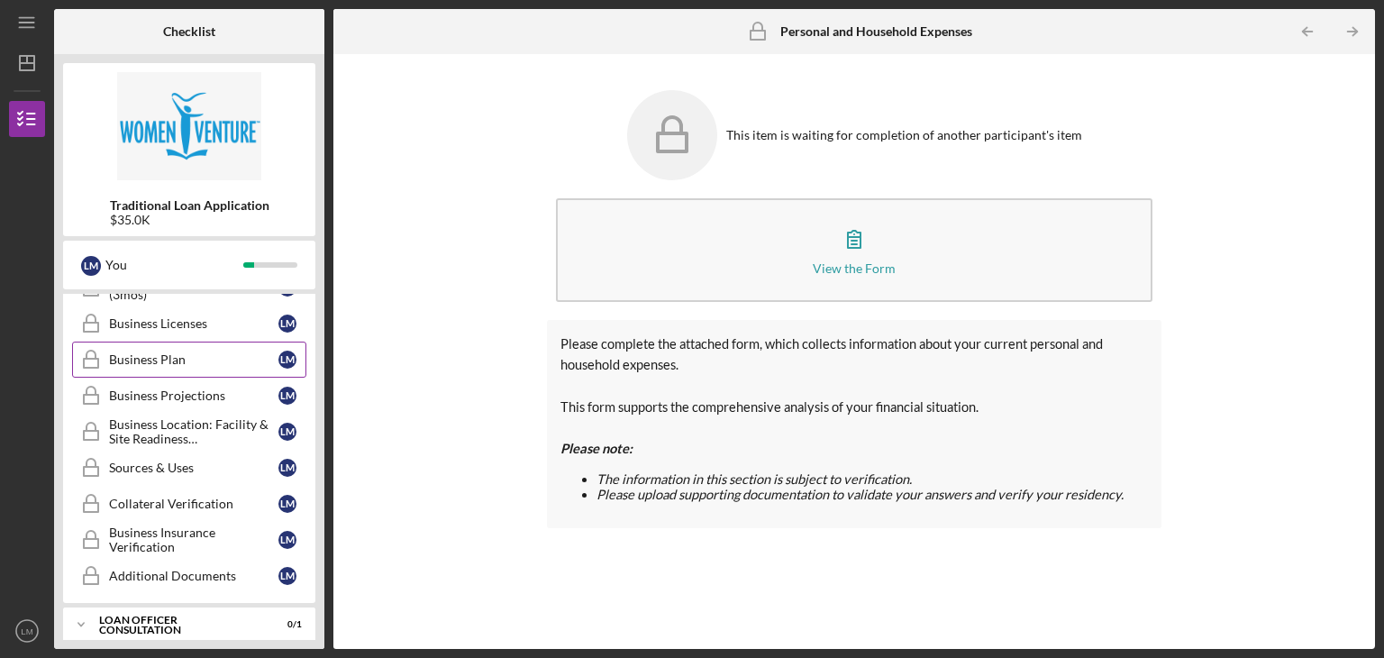
scroll to position [854, 0]
